Goal: Task Accomplishment & Management: Use online tool/utility

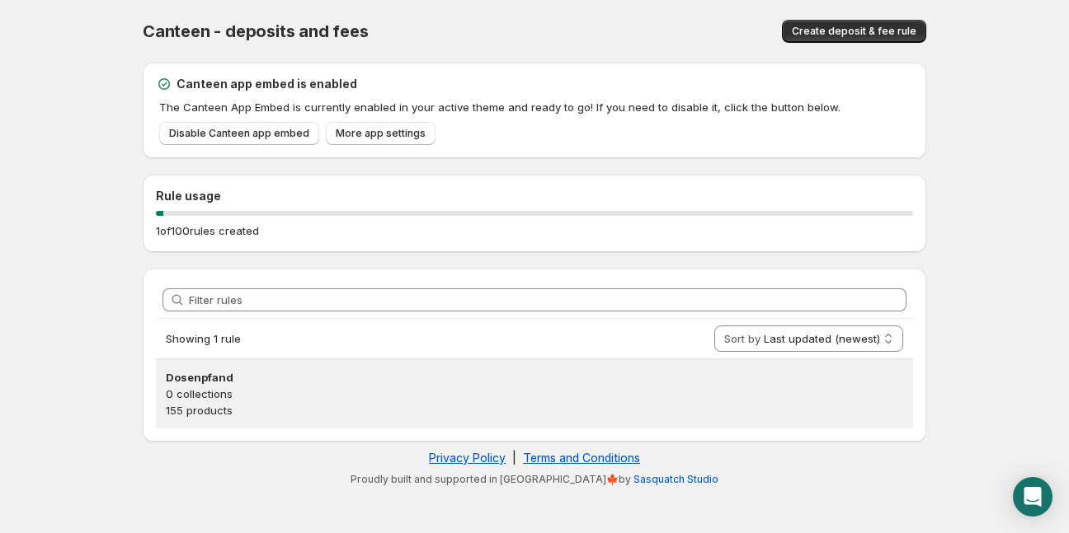
click at [215, 390] on p "0 collections" at bounding box center [534, 394] width 737 height 16
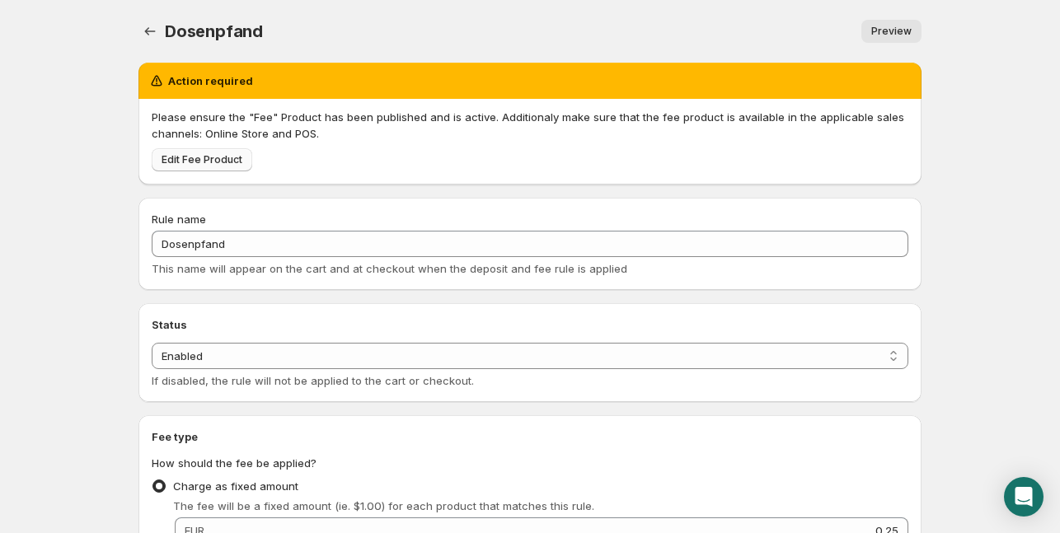
click at [194, 156] on span "Edit Fee Product" at bounding box center [202, 159] width 81 height 13
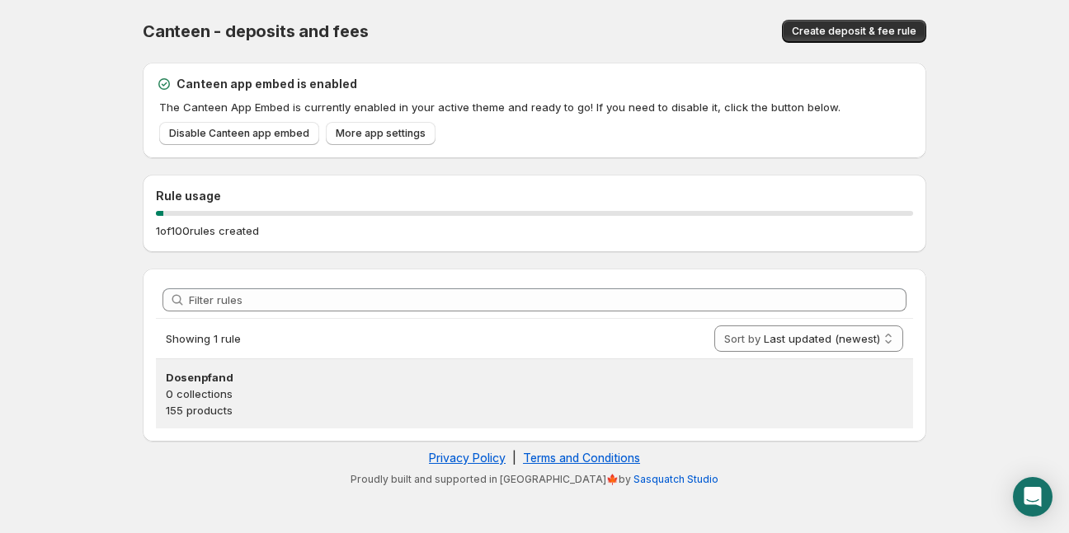
click at [293, 388] on p "0 collections" at bounding box center [534, 394] width 737 height 16
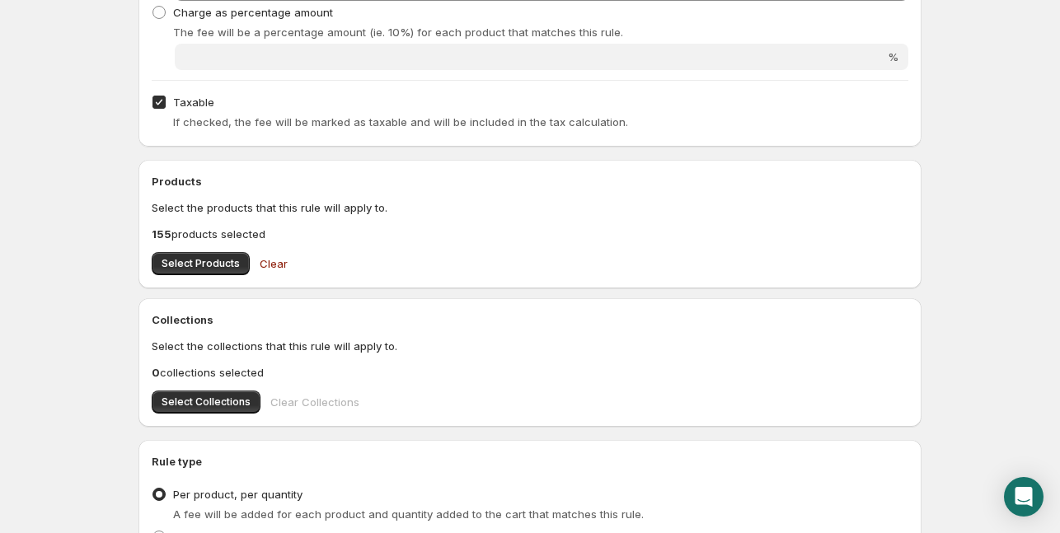
scroll to position [409, 0]
click at [219, 266] on span "Select Products" at bounding box center [201, 262] width 78 height 13
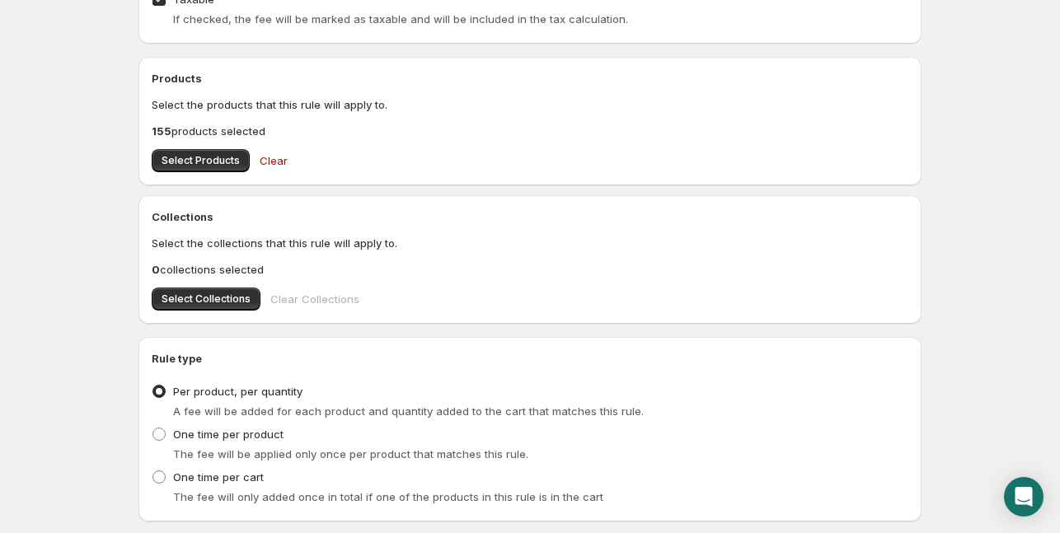
scroll to position [614, 0]
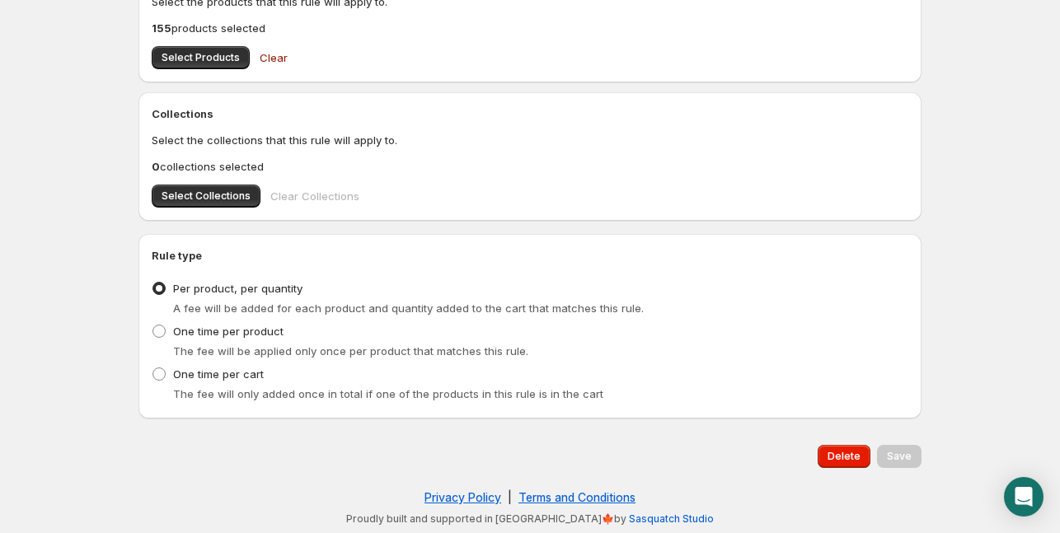
click at [909, 453] on div "Save" at bounding box center [899, 456] width 45 height 23
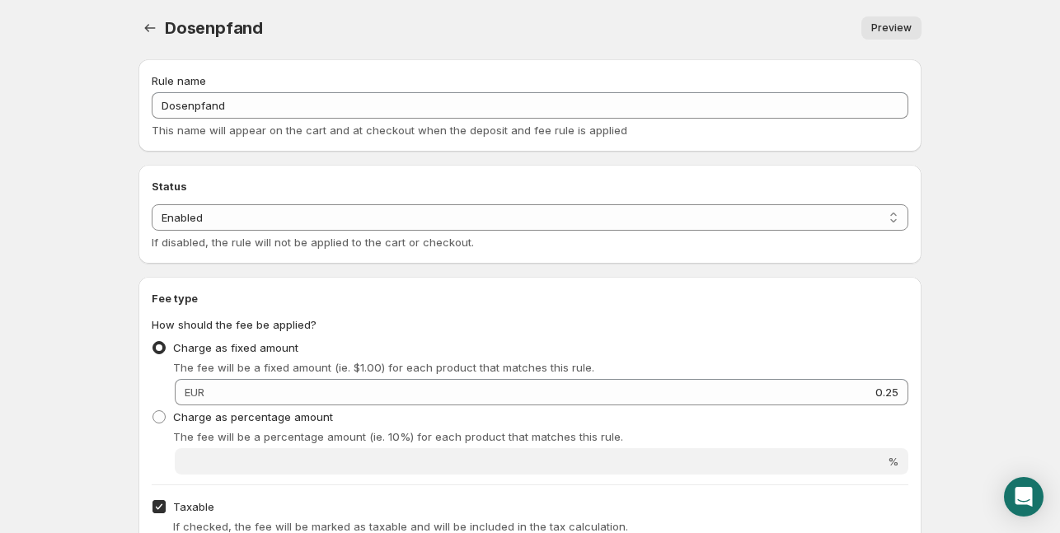
scroll to position [0, 0]
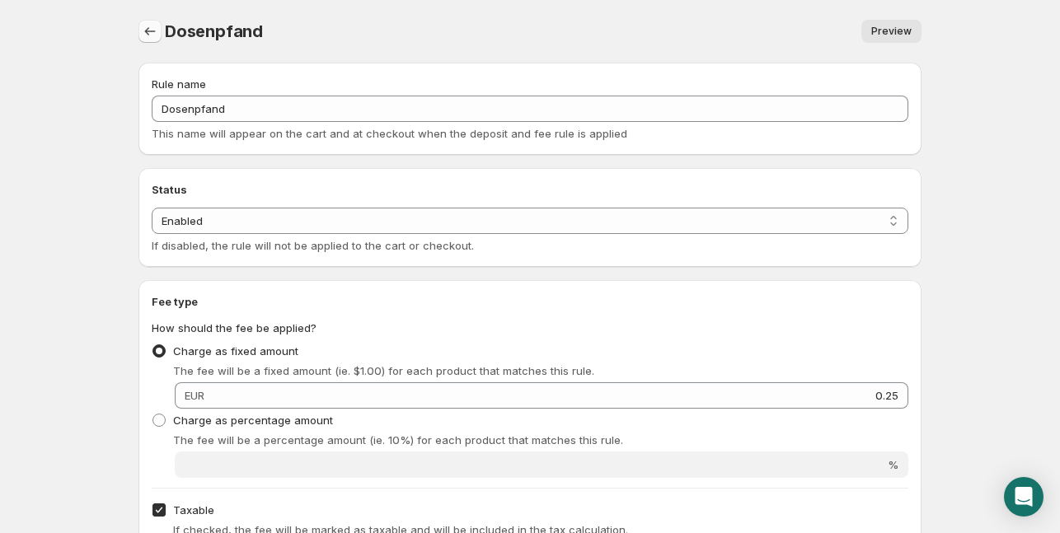
click at [155, 31] on icon "Settings" at bounding box center [150, 31] width 16 height 16
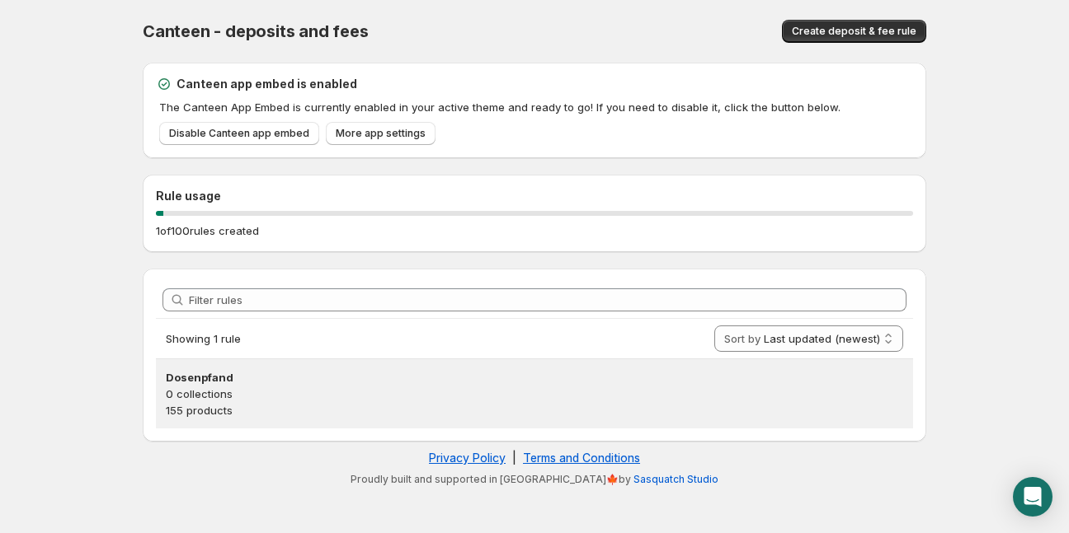
click at [280, 377] on h3 "Dosenpfand" at bounding box center [534, 377] width 737 height 16
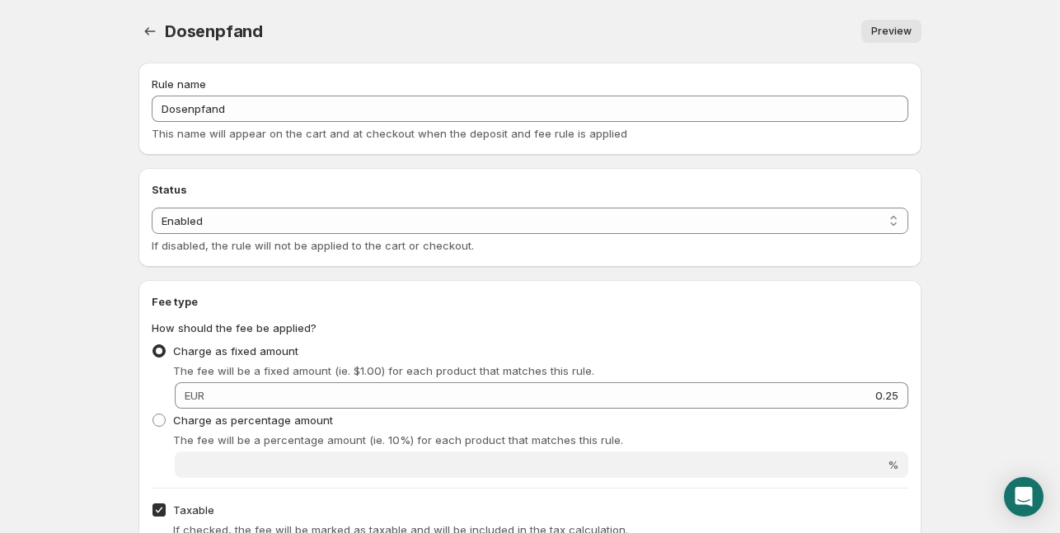
click at [895, 30] on span "Preview" at bounding box center [892, 31] width 40 height 13
click at [162, 231] on select "Enabled Disabled" at bounding box center [530, 221] width 757 height 26
select select "deactive"
click at [152, 234] on select "Enabled Disabled" at bounding box center [530, 221] width 757 height 26
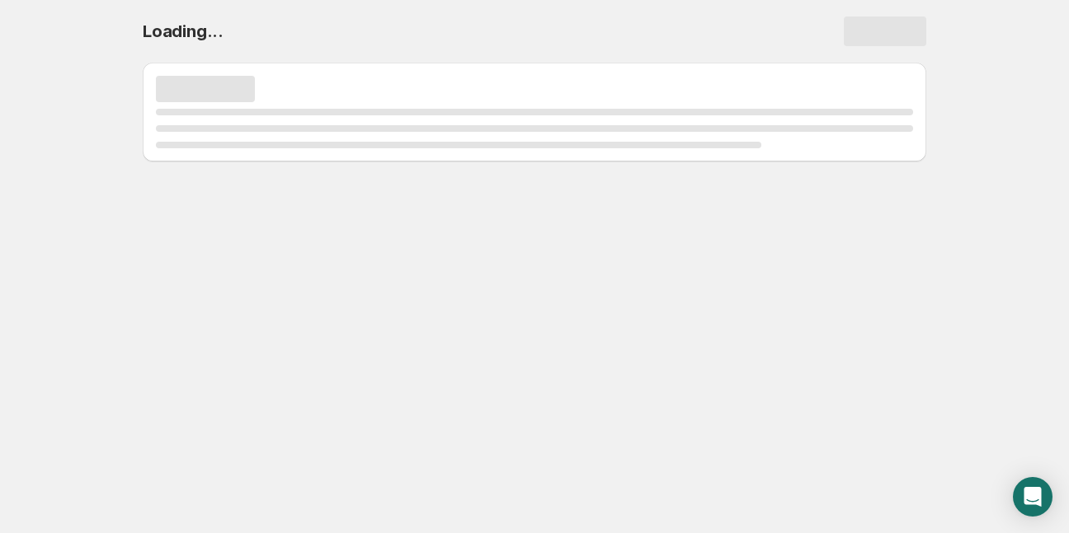
select select "deactive"
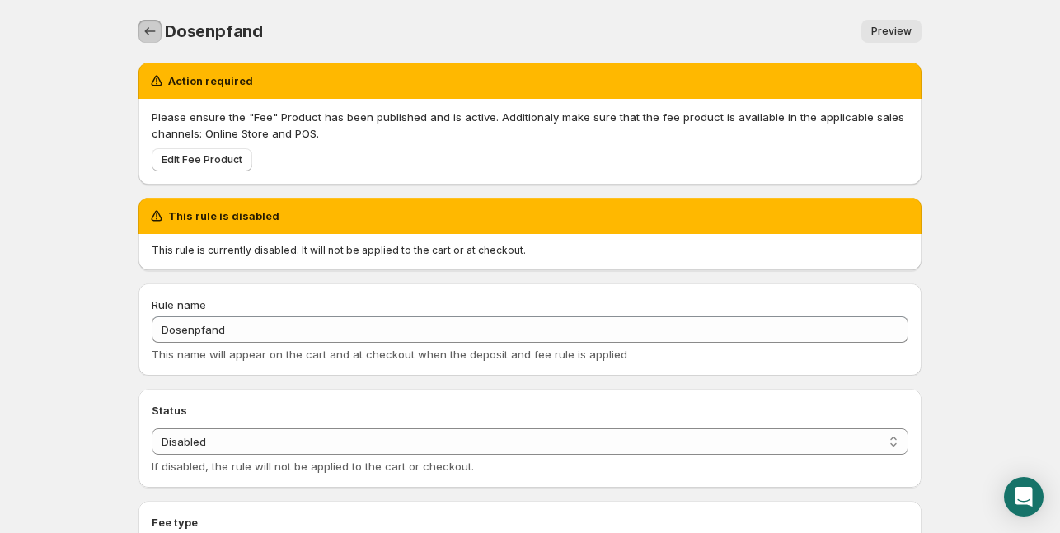
click at [152, 31] on icon "Settings" at bounding box center [150, 31] width 11 height 8
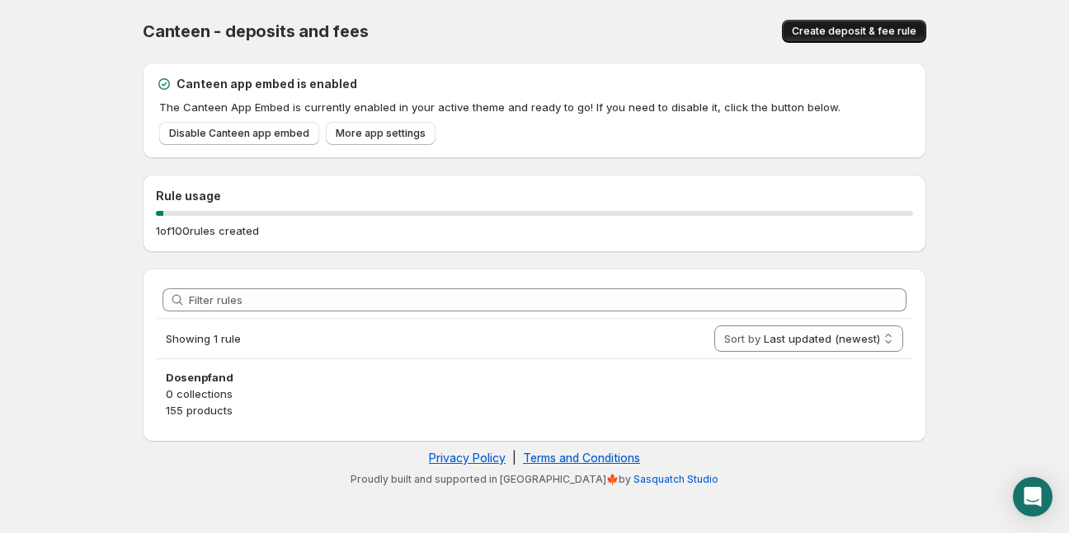
click at [872, 25] on span "Create deposit & fee rule" at bounding box center [854, 31] width 125 height 13
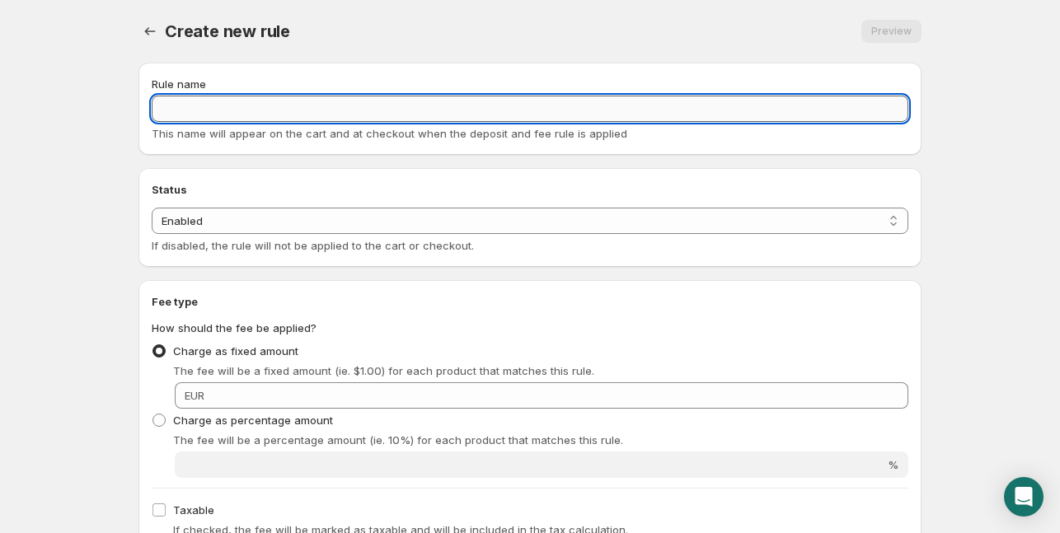
click at [169, 105] on input "Rule name" at bounding box center [530, 109] width 757 height 26
type input "Pfand"
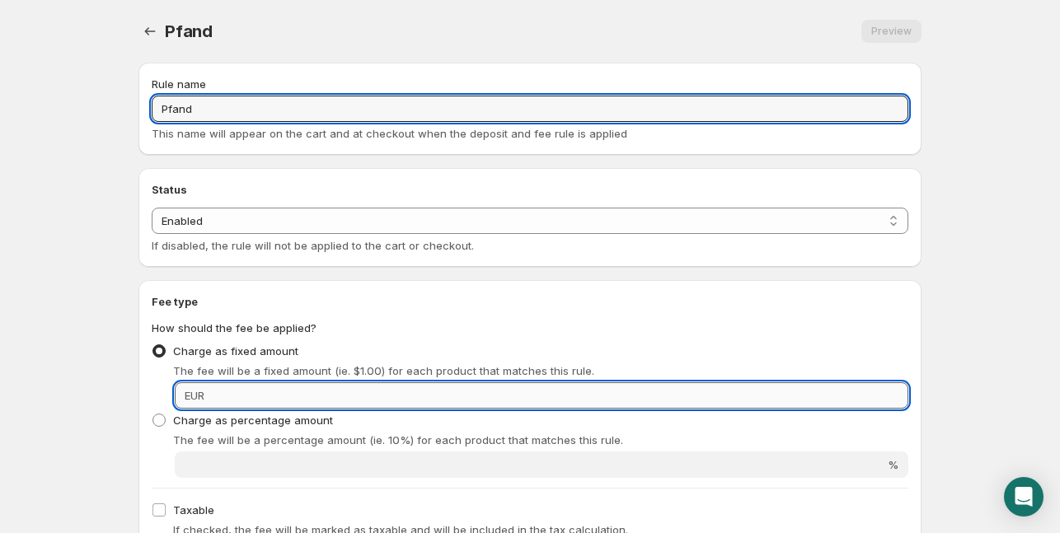
click at [760, 397] on input "Fixed amount" at bounding box center [558, 396] width 699 height 26
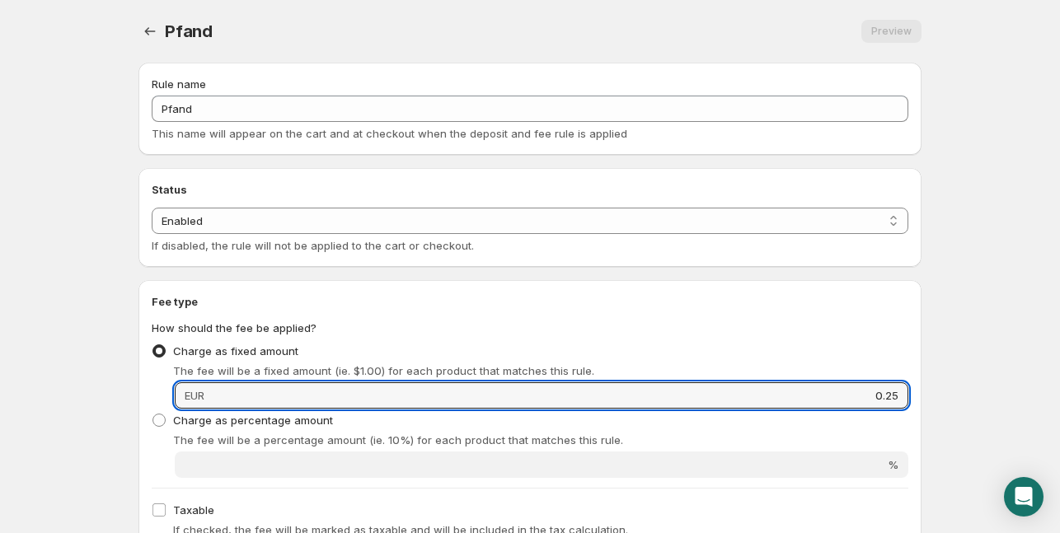
type input "0.25"
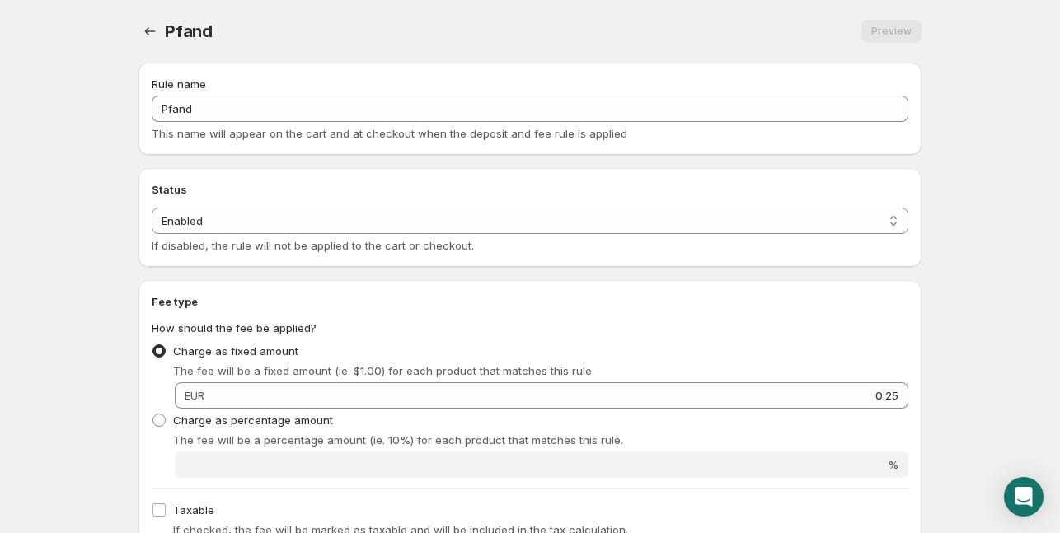
click at [749, 315] on div "Fee type How should the fee be applied? Charge as fixed amount The fee will be …" at bounding box center [530, 418] width 757 height 248
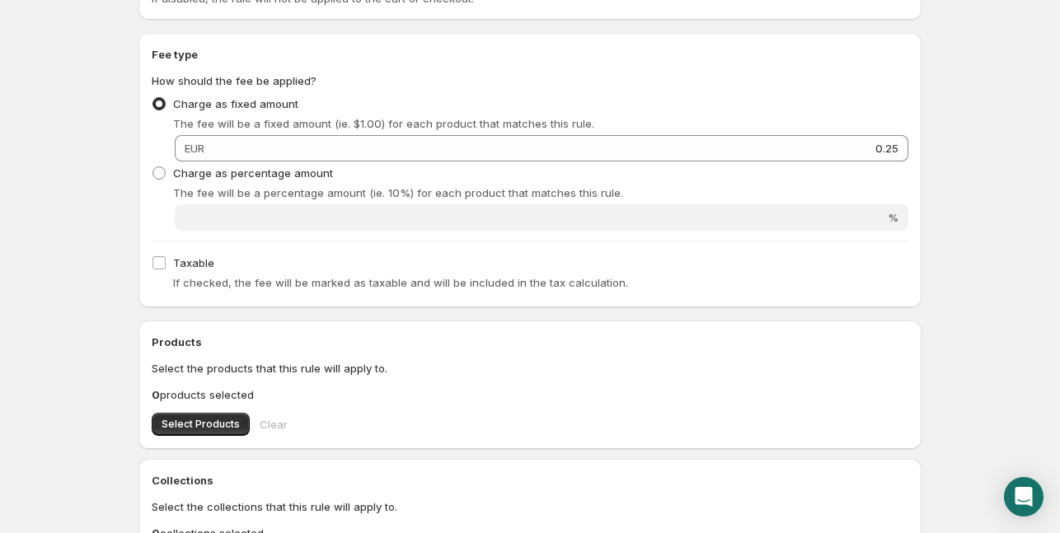
scroll to position [264, 0]
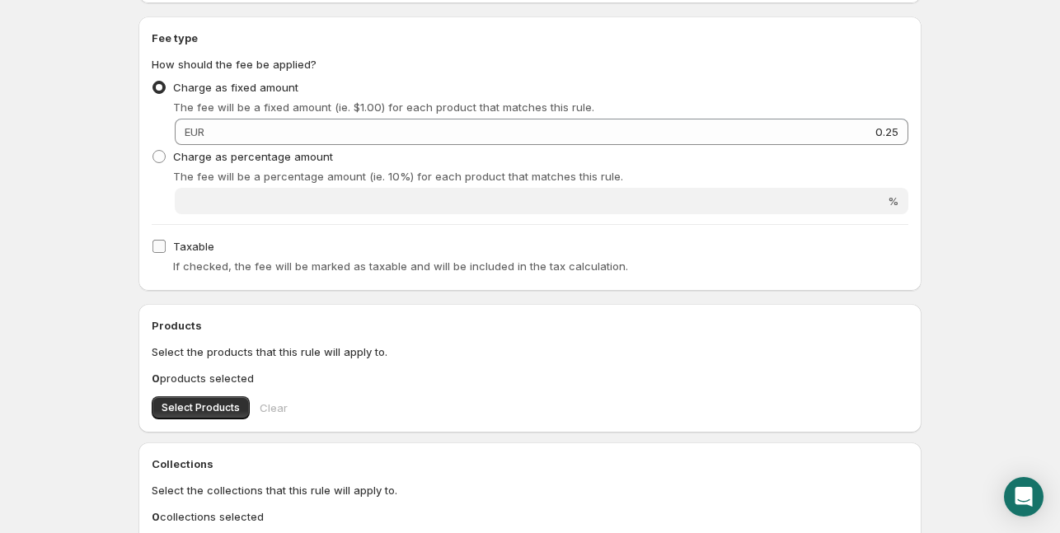
click at [160, 244] on input "Taxable" at bounding box center [159, 246] width 13 height 13
checkbox input "true"
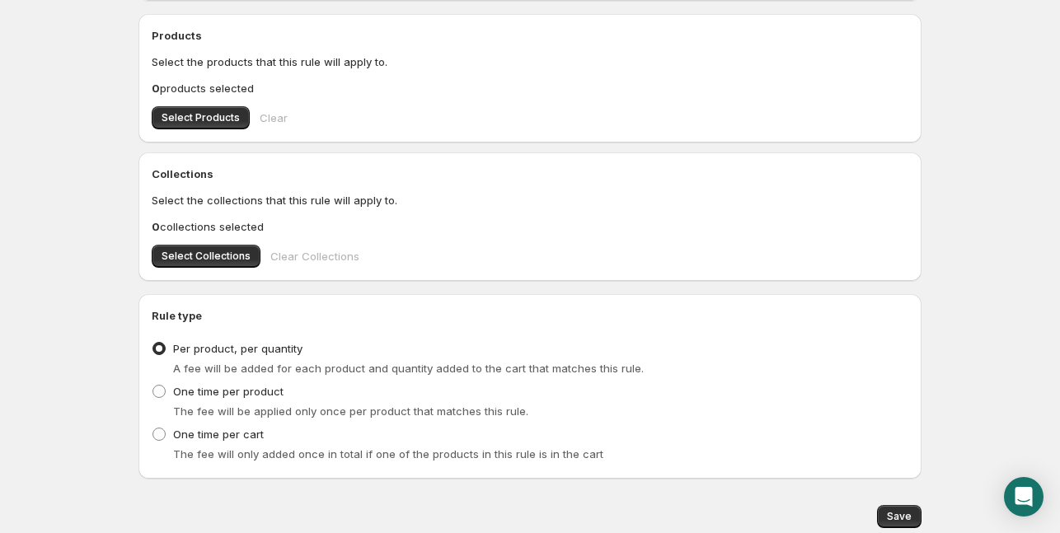
scroll to position [409, 0]
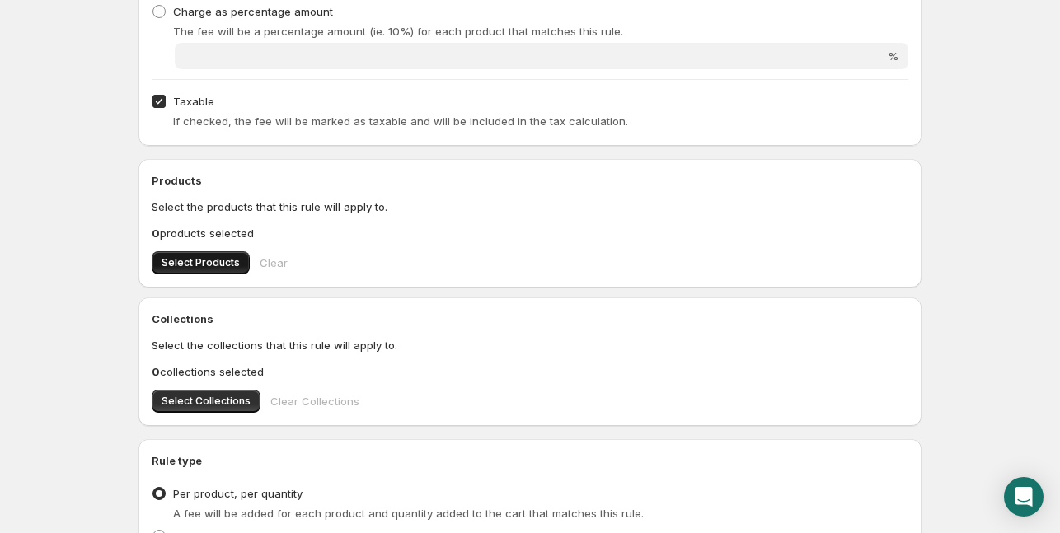
click at [192, 261] on span "Select Products" at bounding box center [201, 262] width 78 height 13
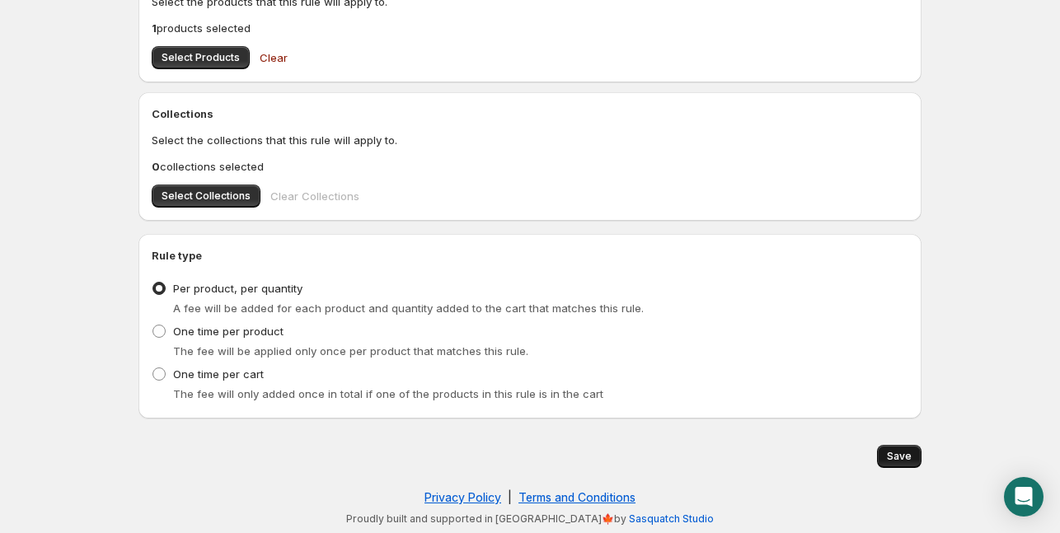
click at [903, 451] on span "Save" at bounding box center [899, 456] width 25 height 13
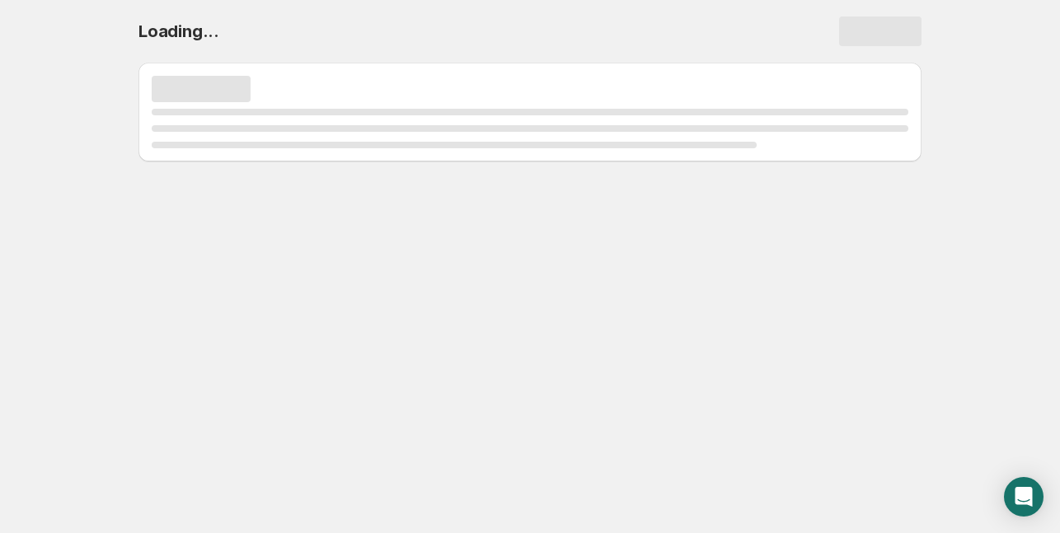
scroll to position [0, 0]
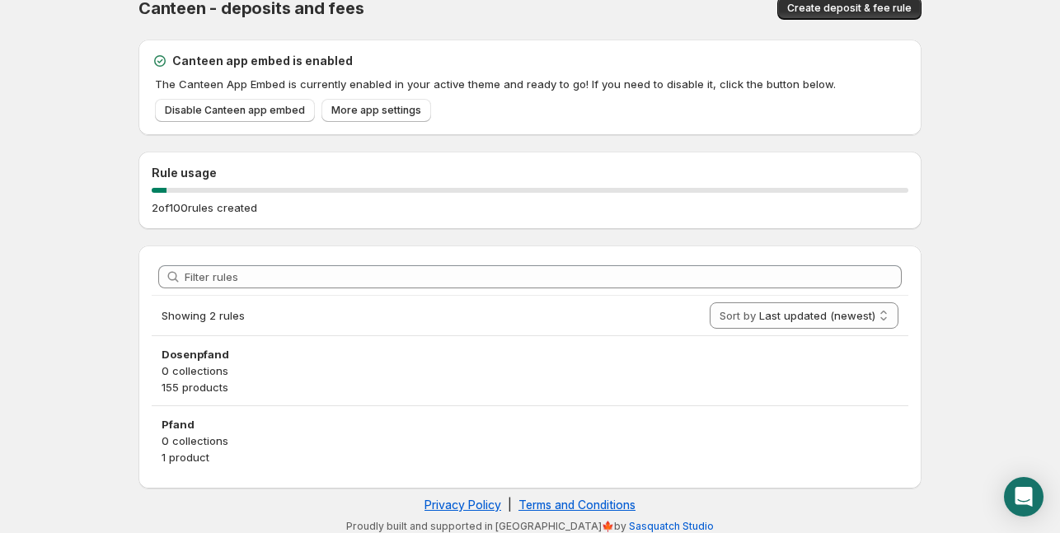
scroll to position [31, 0]
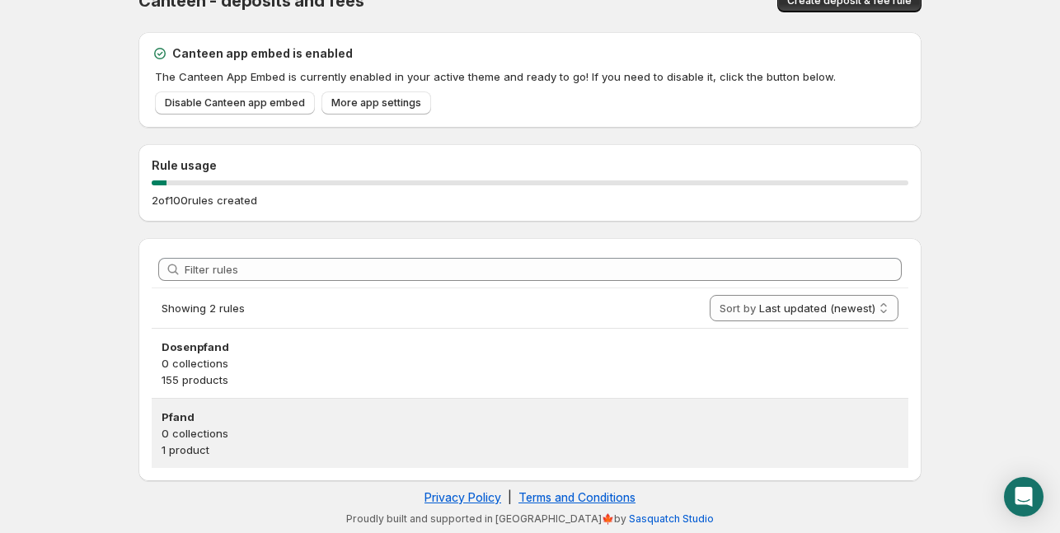
click at [356, 436] on p "0 collections" at bounding box center [530, 433] width 737 height 16
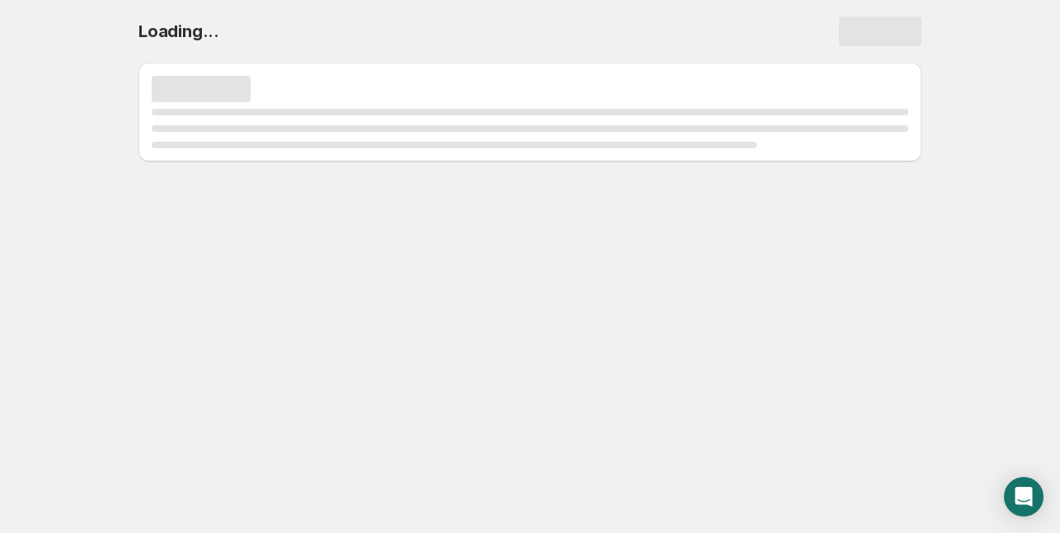
scroll to position [0, 0]
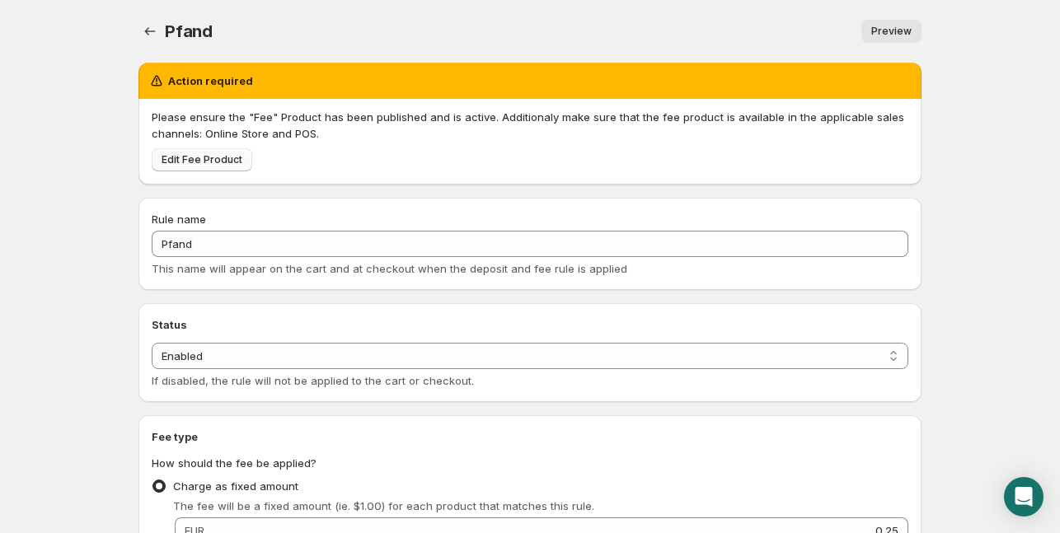
click at [208, 166] on span "Edit Fee Product" at bounding box center [202, 159] width 81 height 13
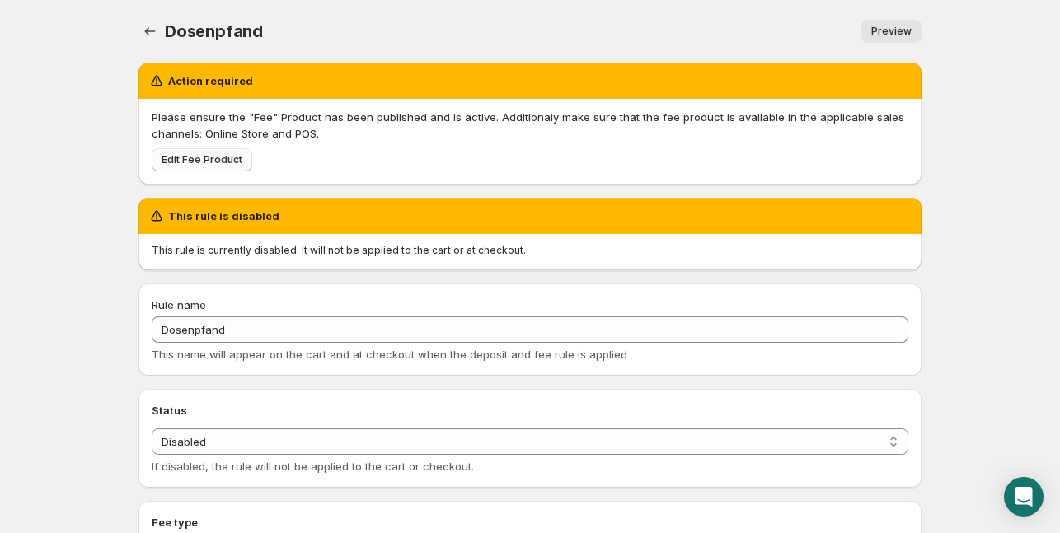
click at [186, 155] on span "Edit Fee Product" at bounding box center [202, 159] width 81 height 13
